Goal: Task Accomplishment & Management: Manage account settings

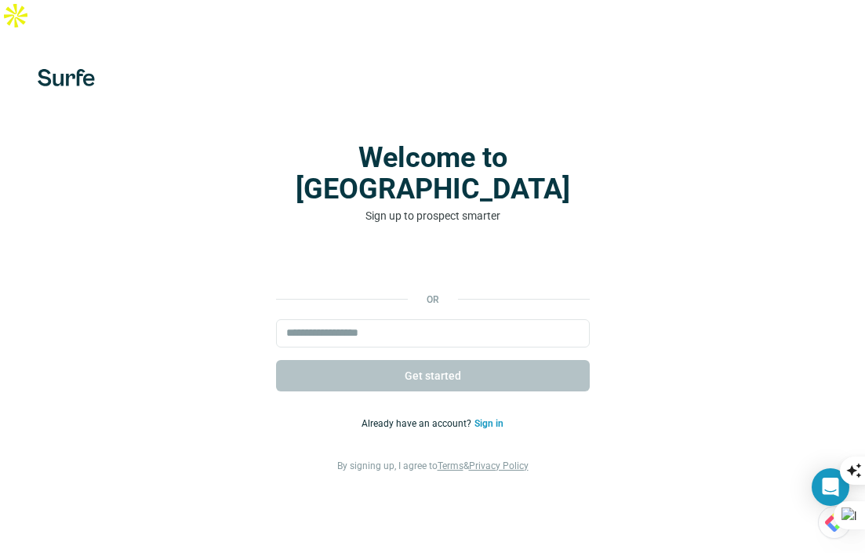
click at [489, 418] on link "Sign in" at bounding box center [488, 423] width 29 height 11
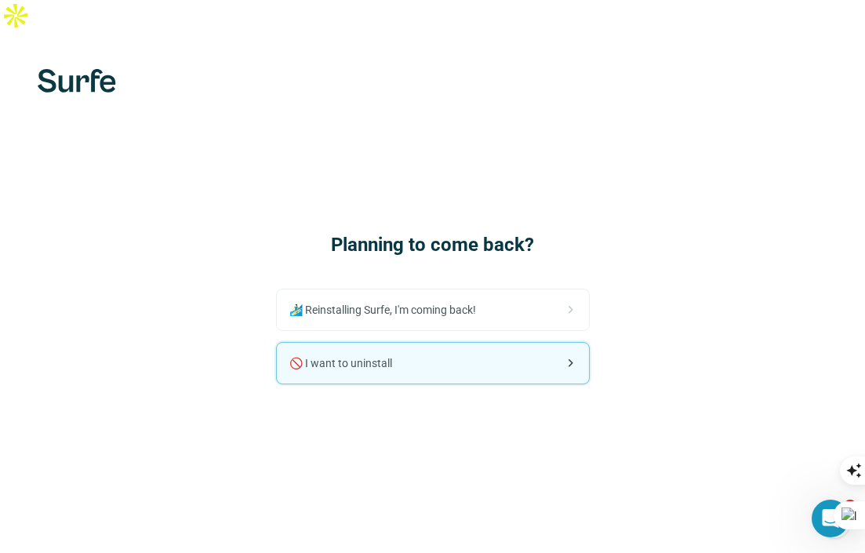
click at [416, 343] on div "🚫 I want to uninstall" at bounding box center [433, 363] width 312 height 41
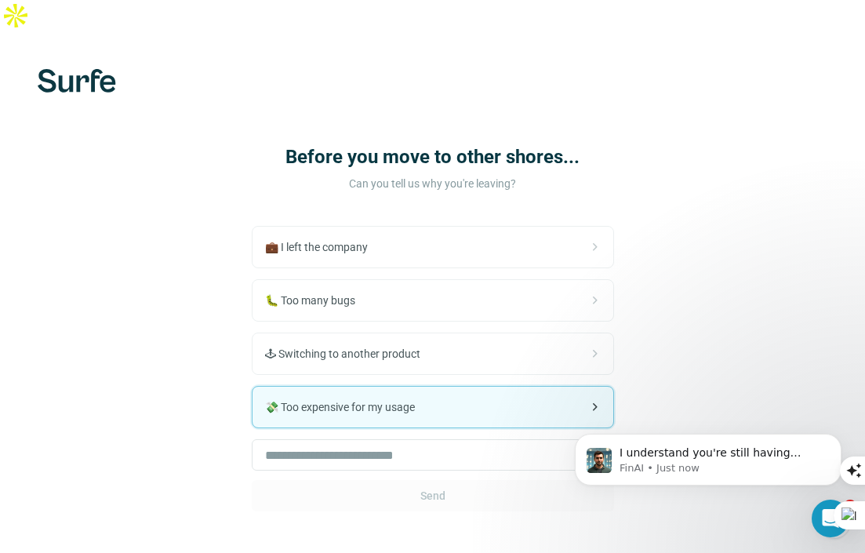
click at [401, 399] on span "💸 Too expensive for my usage" at bounding box center [346, 407] width 162 height 16
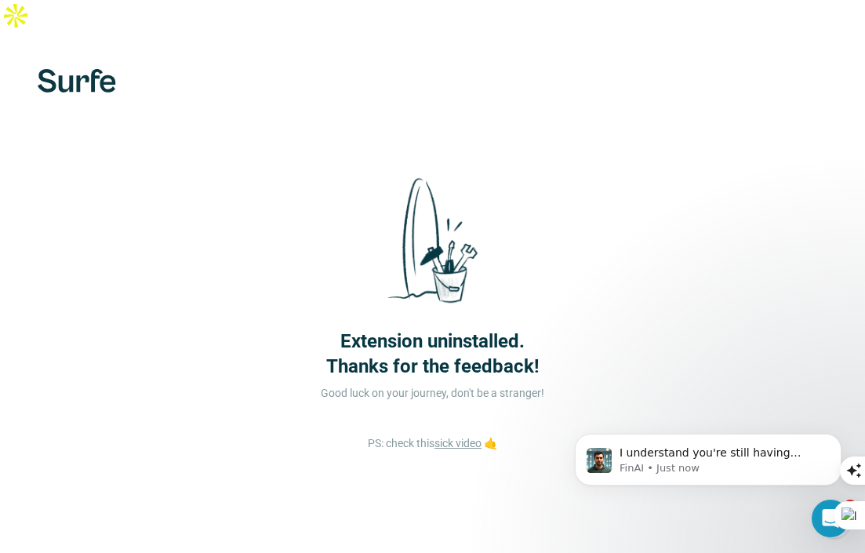
click at [463, 437] on link "sick video" at bounding box center [457, 443] width 47 height 13
